Goal: Check status: Check status

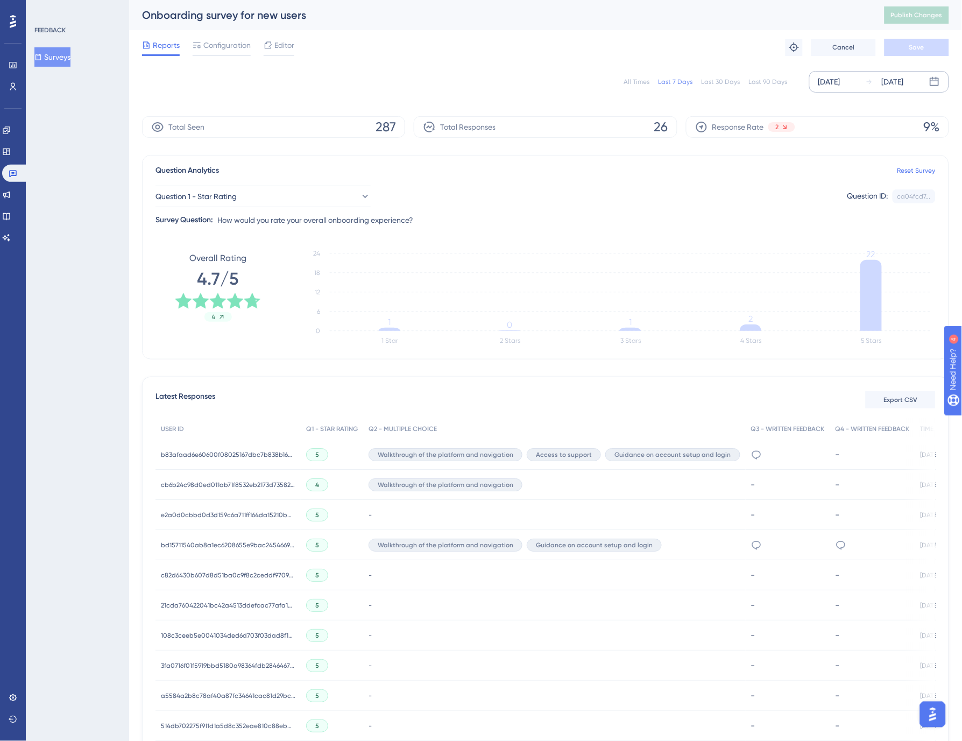
click at [898, 78] on div "[DATE]" at bounding box center [893, 81] width 22 height 13
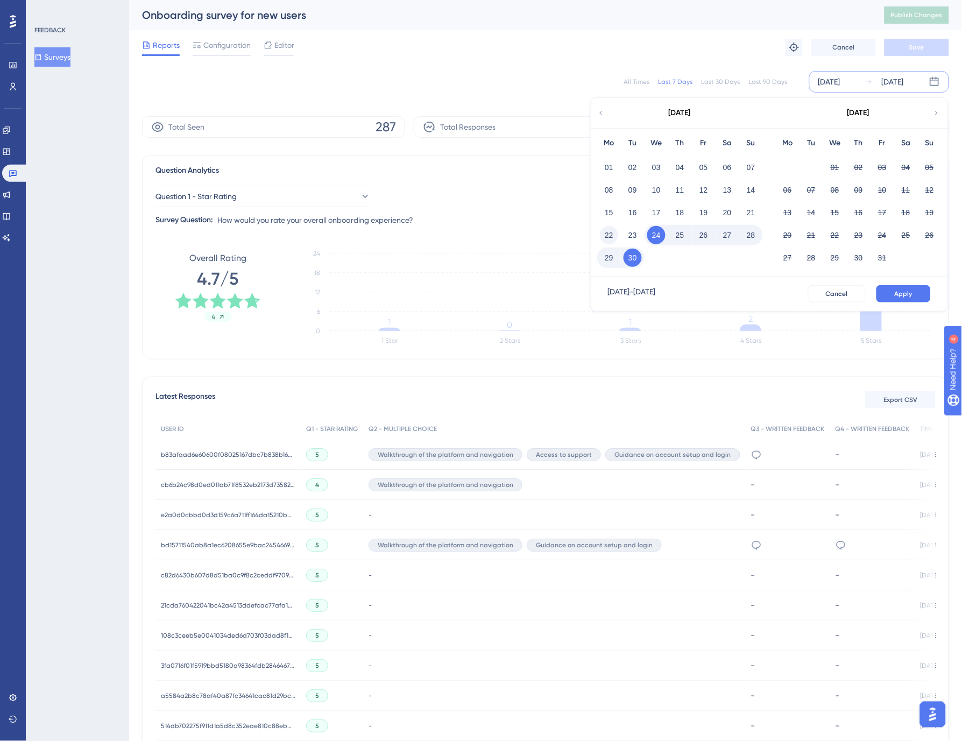
click at [608, 232] on button "22" at bounding box center [609, 235] width 18 height 18
click at [755, 233] on button "28" at bounding box center [751, 235] width 18 height 18
click at [917, 288] on button "Apply" at bounding box center [904, 293] width 54 height 17
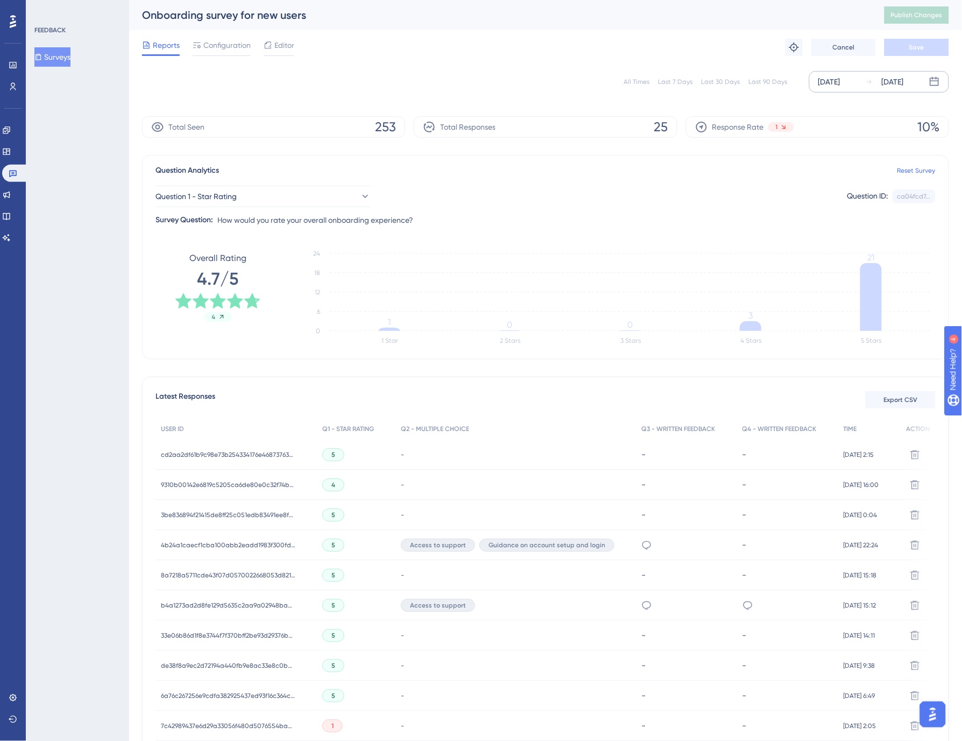
click at [884, 80] on div "[DATE]" at bounding box center [893, 81] width 22 height 13
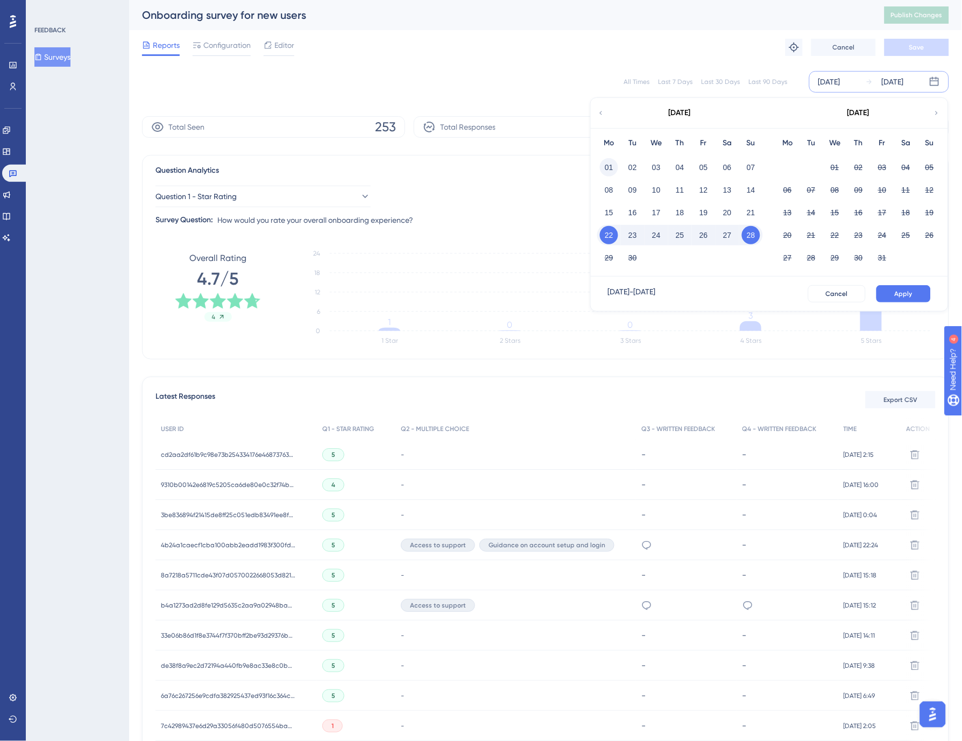
click at [610, 163] on button "01" at bounding box center [609, 167] width 18 height 18
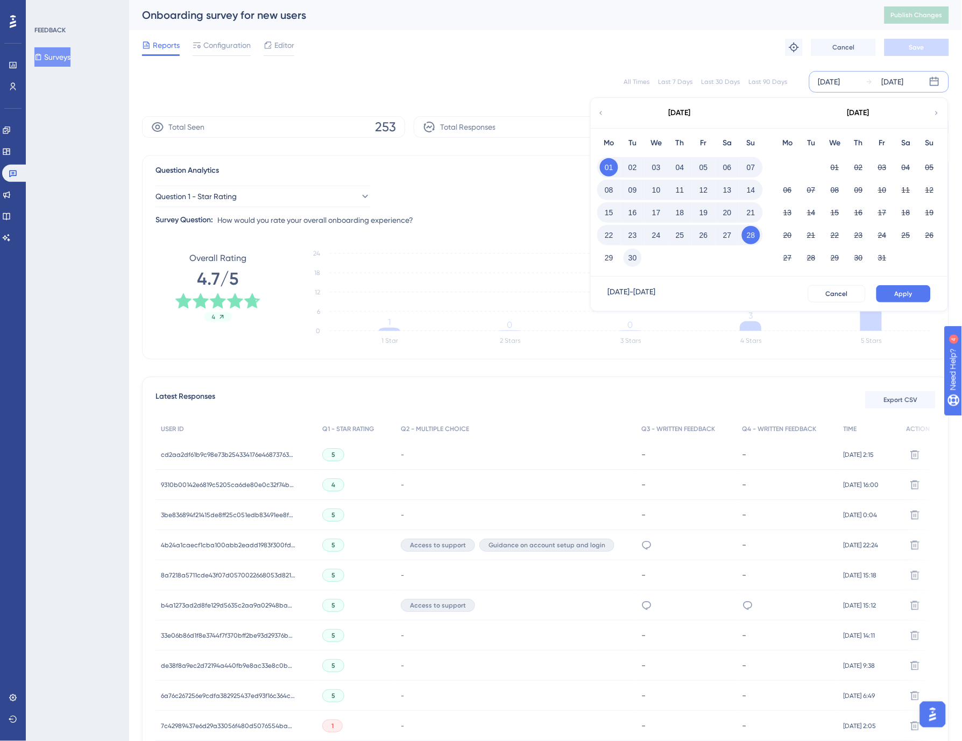
click at [629, 260] on button "30" at bounding box center [633, 258] width 18 height 18
click at [912, 292] on span "Apply" at bounding box center [904, 293] width 18 height 9
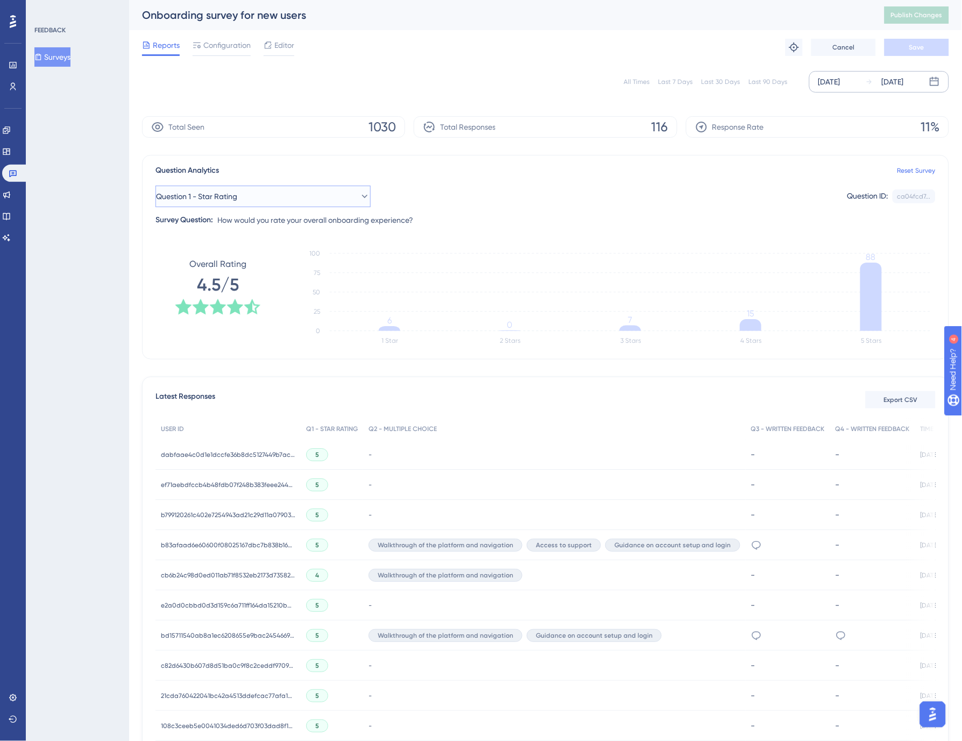
click at [224, 196] on span "Question 1 - Star Rating" at bounding box center [196, 196] width 81 height 13
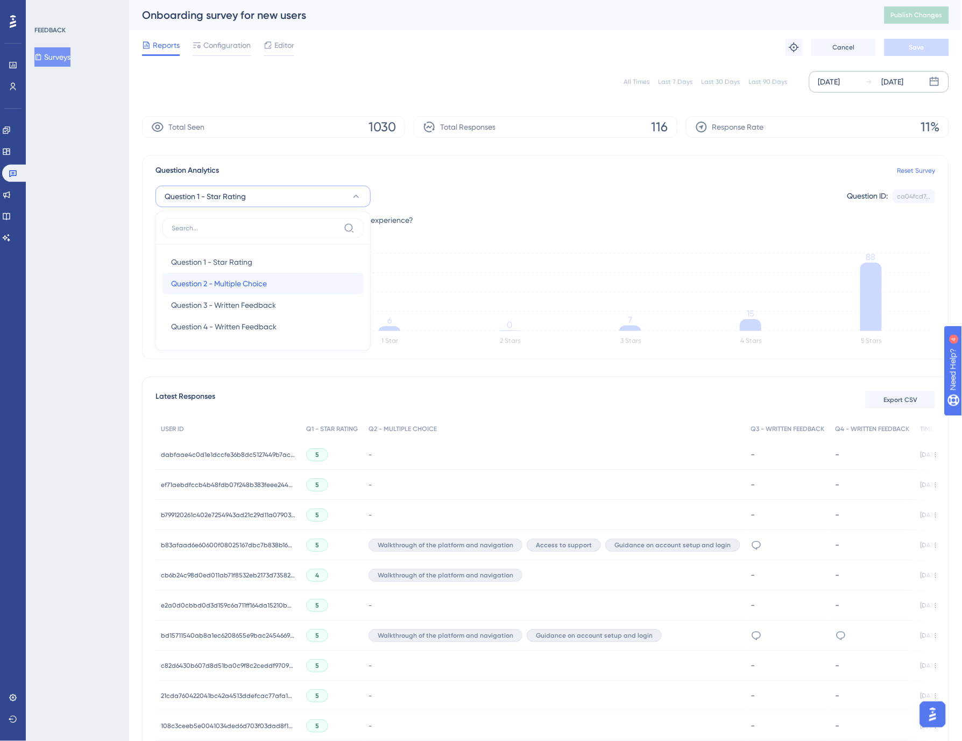
click at [225, 284] on span "Question 2 - Multiple Choice" at bounding box center [219, 283] width 96 height 13
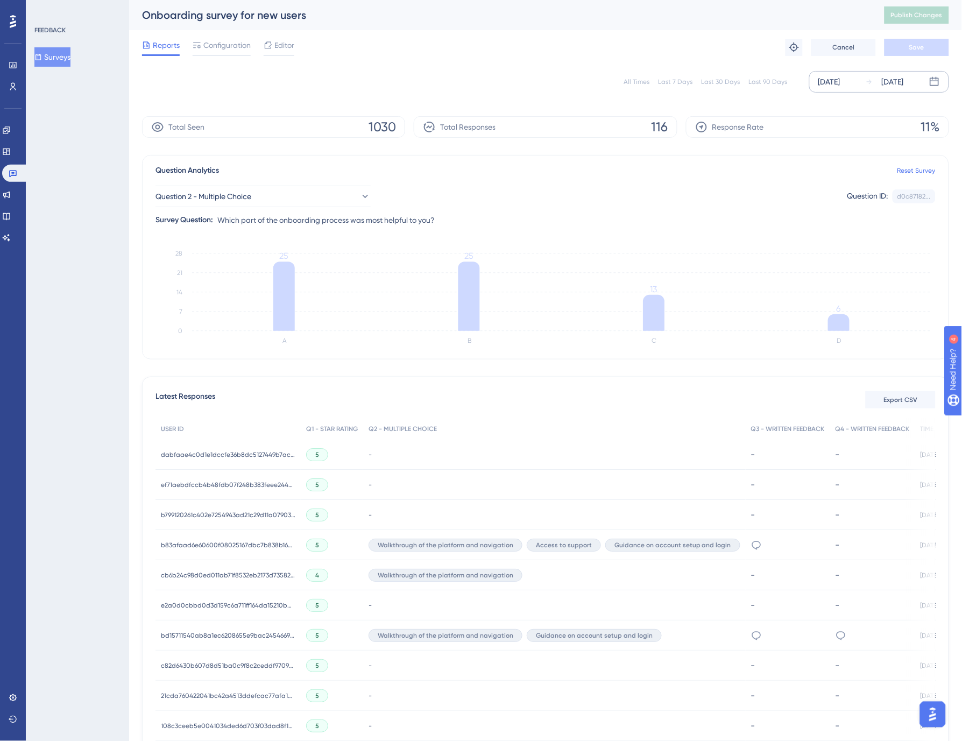
click at [904, 87] on div "[DATE]" at bounding box center [893, 81] width 22 height 13
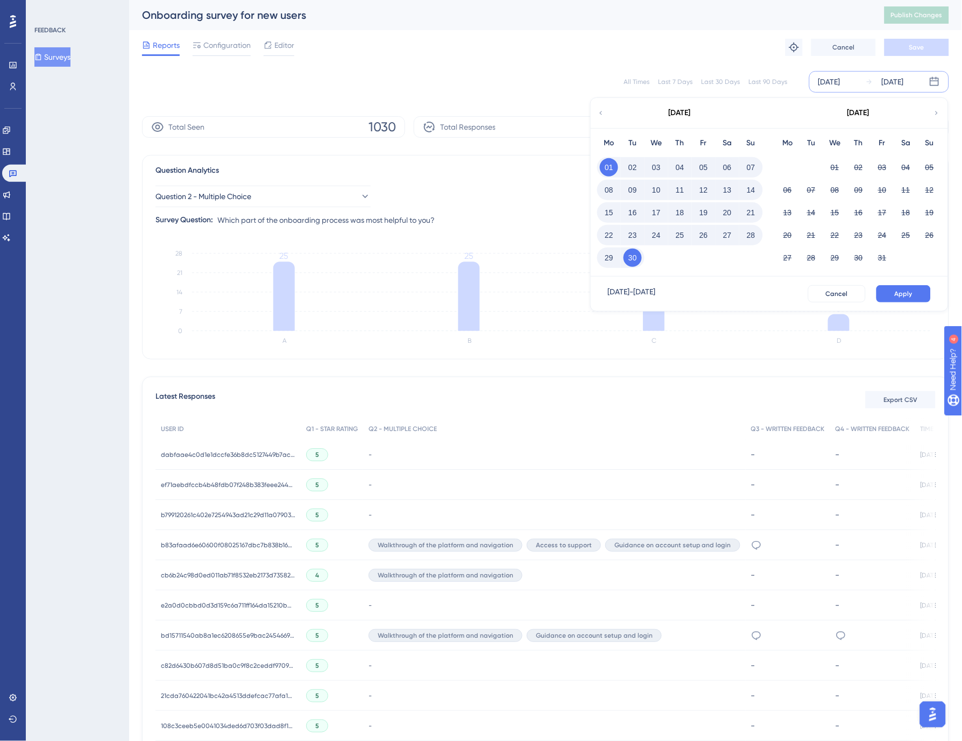
click at [605, 234] on button "22" at bounding box center [609, 235] width 18 height 18
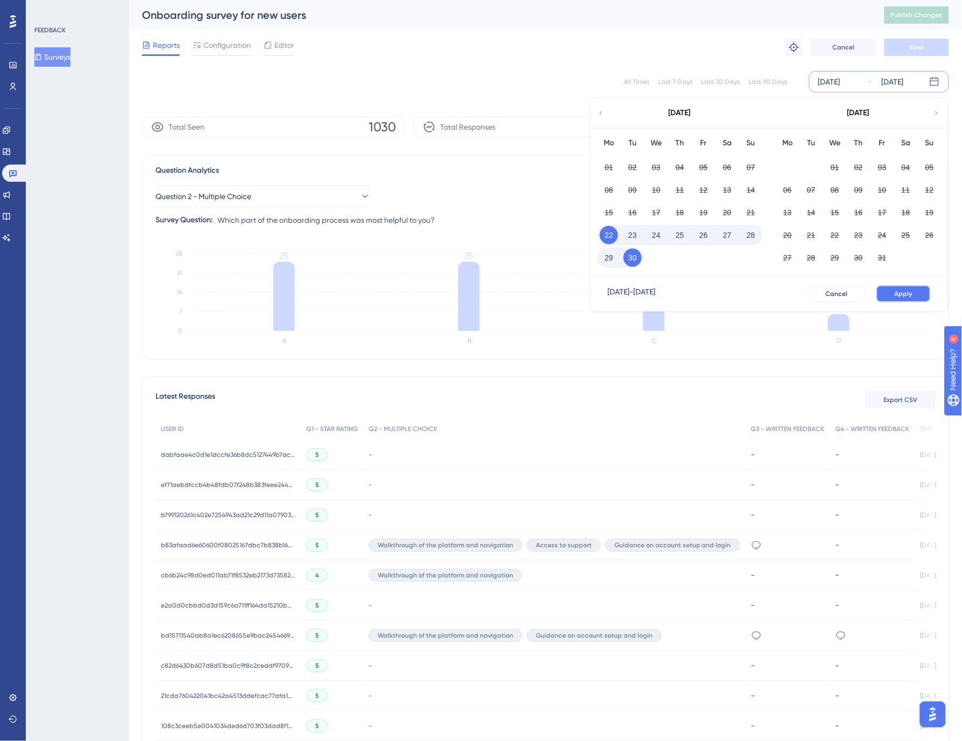
click at [909, 295] on span "Apply" at bounding box center [904, 293] width 18 height 9
